Goal: Check status: Check status

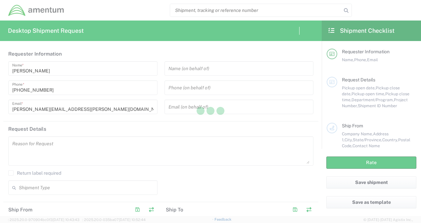
type input "United States"
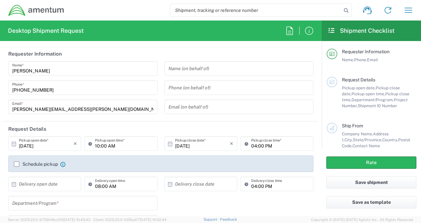
type input "United States"
type input "3566.04.0001.TRI2.MATS.3000.00"
click at [408, 12] on icon "button" at bounding box center [408, 10] width 11 height 11
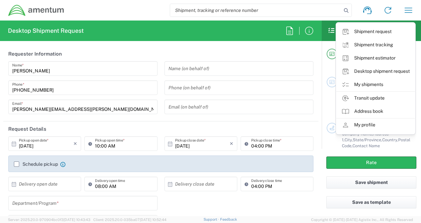
click at [376, 81] on link "My shipments" at bounding box center [375, 84] width 79 height 13
